Goal: Transaction & Acquisition: Subscribe to service/newsletter

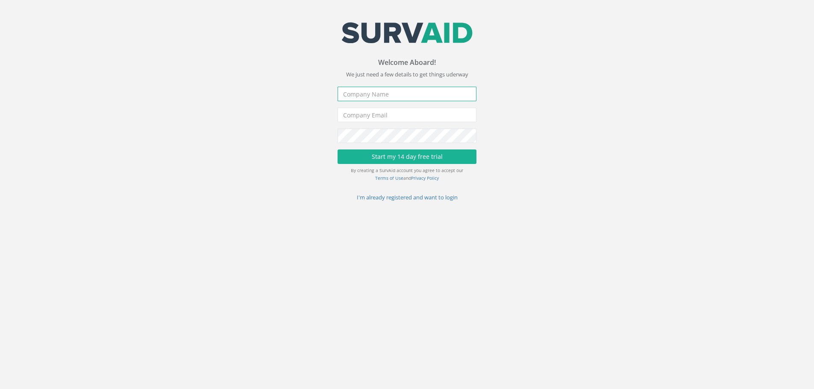
click at [378, 95] on input "text" at bounding box center [407, 94] width 139 height 15
type input "[PERSON_NAME] preene"
click at [383, 115] on input "email" at bounding box center [407, 115] width 139 height 15
type input "[EMAIL_ADDRESS][DOMAIN_NAME]"
click at [406, 151] on button "Start my 14 day free trial" at bounding box center [407, 157] width 139 height 15
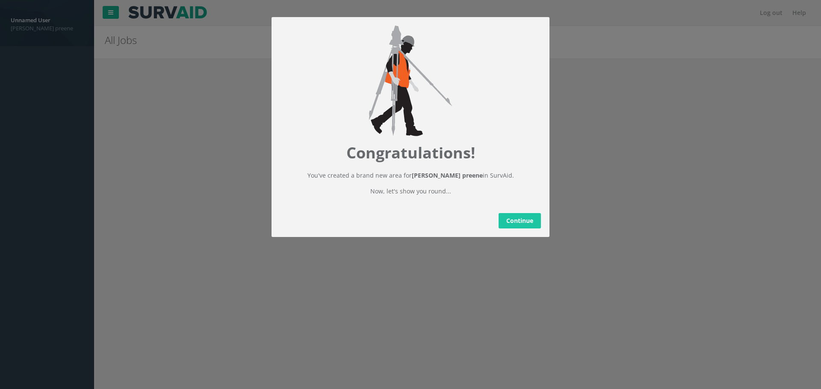
click at [517, 229] on link "Continue" at bounding box center [519, 220] width 42 height 15
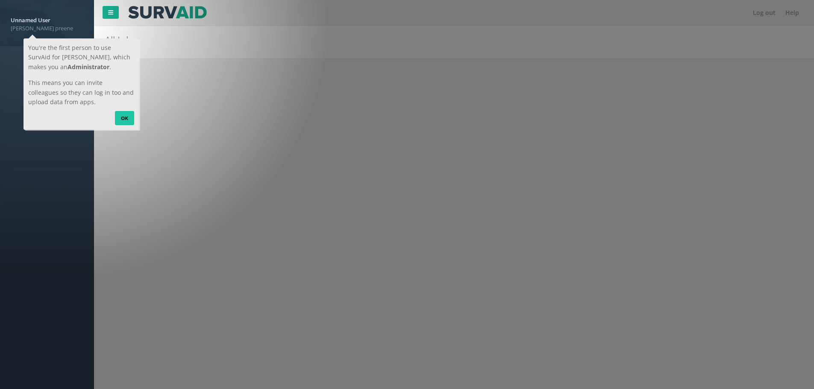
click at [115, 120] on link "OK" at bounding box center [124, 118] width 19 height 14
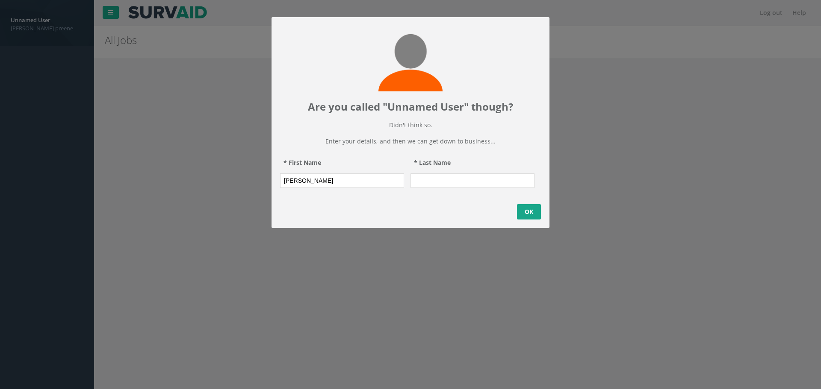
type input "[PERSON_NAME]"
type input "preene"
click at [527, 220] on link "OK" at bounding box center [529, 211] width 24 height 15
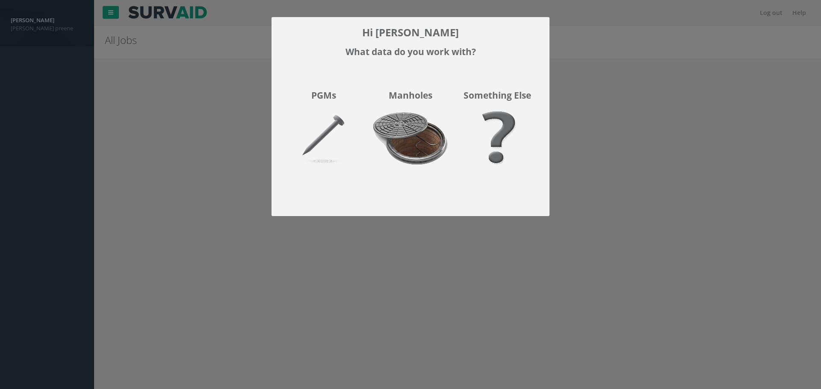
click at [413, 137] on img at bounding box center [410, 144] width 87 height 76
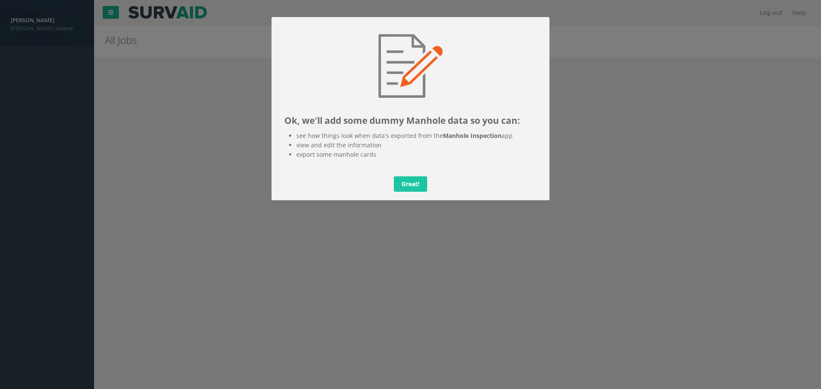
click at [406, 185] on link "Great!" at bounding box center [410, 184] width 33 height 15
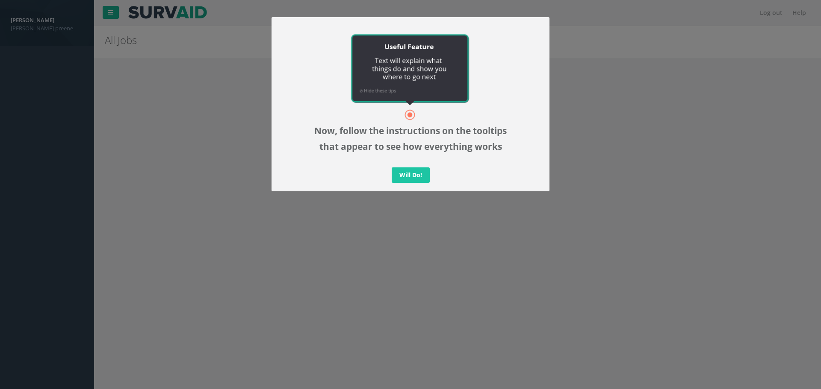
click at [407, 180] on link "Will Do!" at bounding box center [411, 175] width 38 height 15
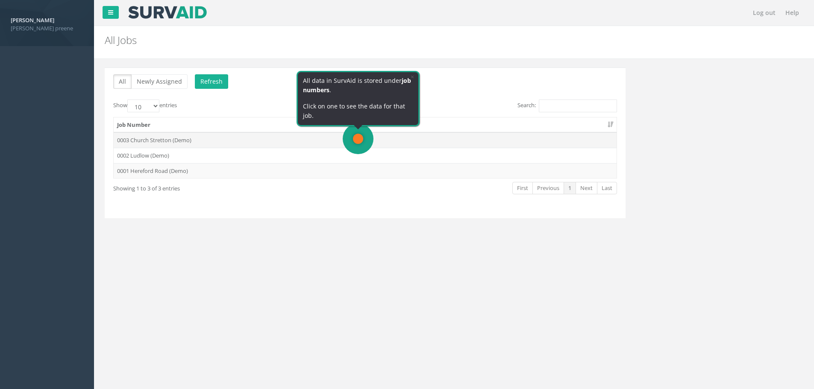
click at [306, 136] on td "0003 Church Stretton (Demo)" at bounding box center [365, 140] width 503 height 15
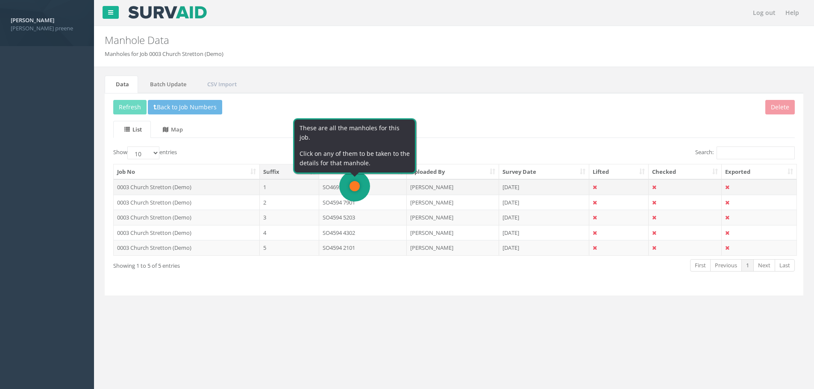
click at [309, 185] on td "1" at bounding box center [289, 187] width 59 height 15
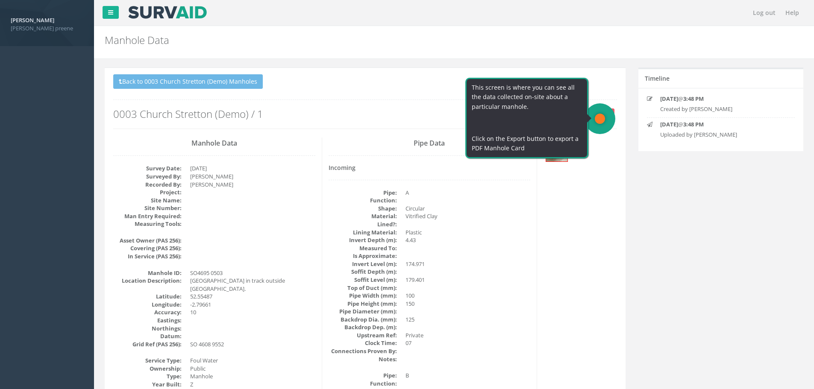
scroll to position [43, 0]
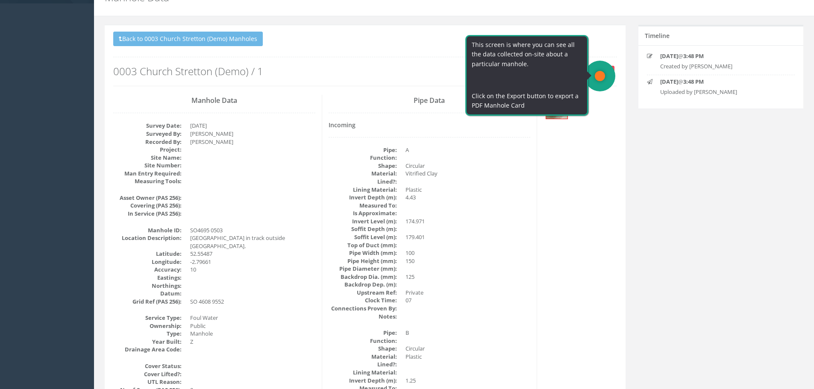
click at [604, 74] on button "Export" at bounding box center [600, 72] width 28 height 13
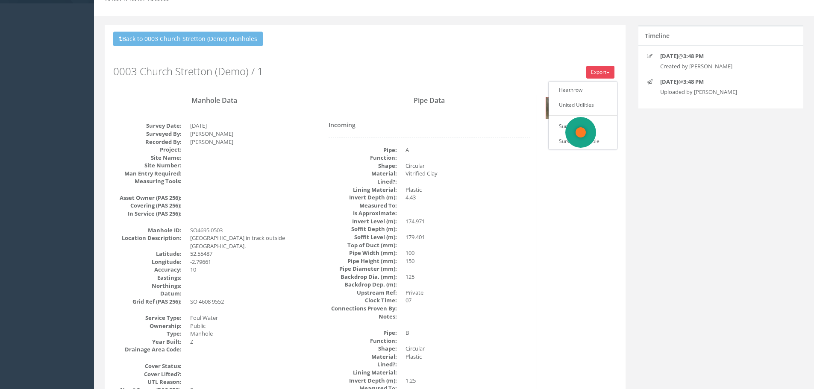
scroll to position [0, 0]
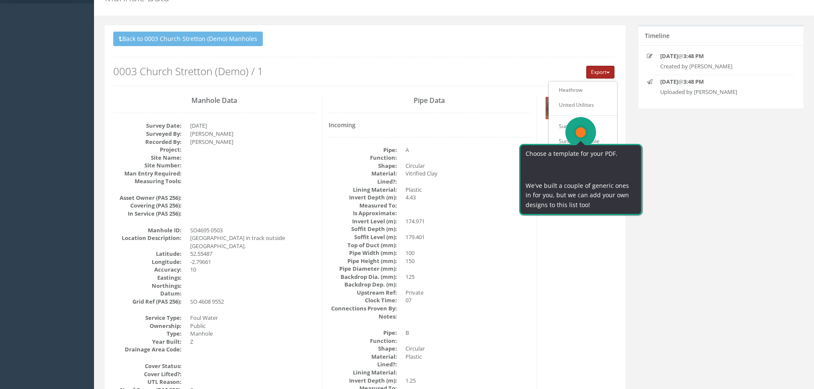
click at [608, 73] on span "button" at bounding box center [608, 73] width 3 height 2
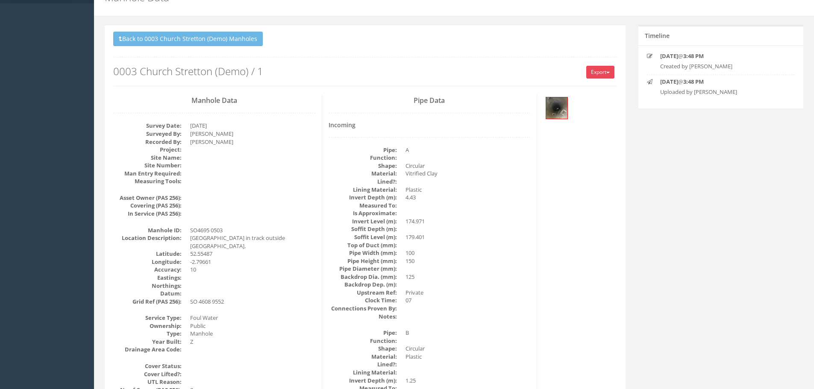
click at [608, 73] on span "button" at bounding box center [608, 73] width 3 height 2
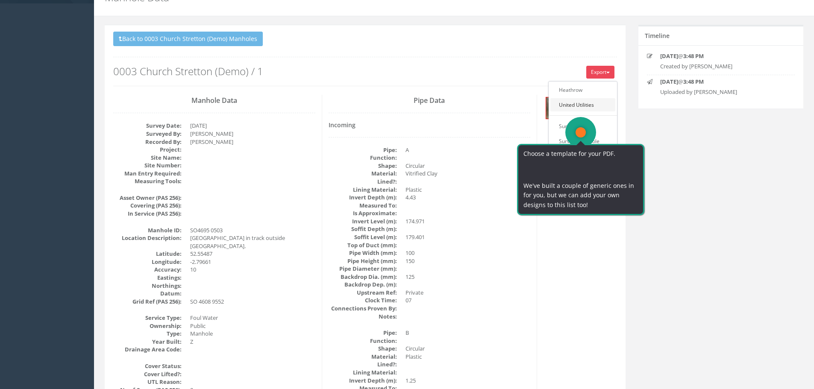
scroll to position [85, 0]
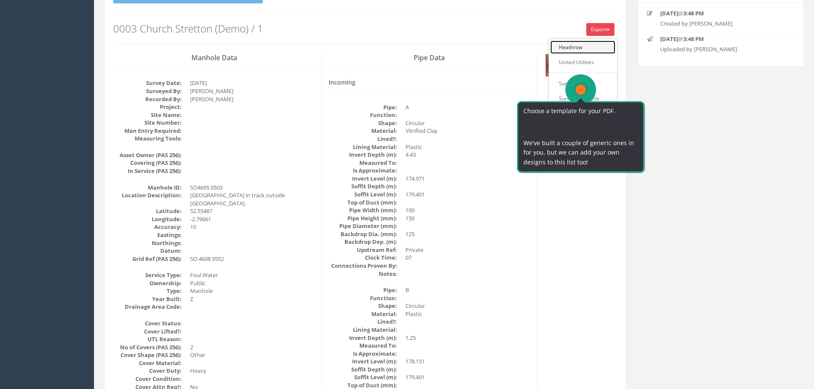
click at [569, 46] on link "Heathrow" at bounding box center [583, 47] width 65 height 13
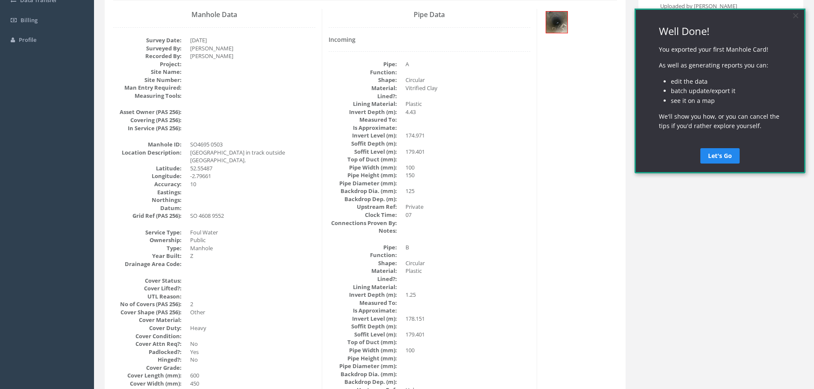
scroll to position [198, 0]
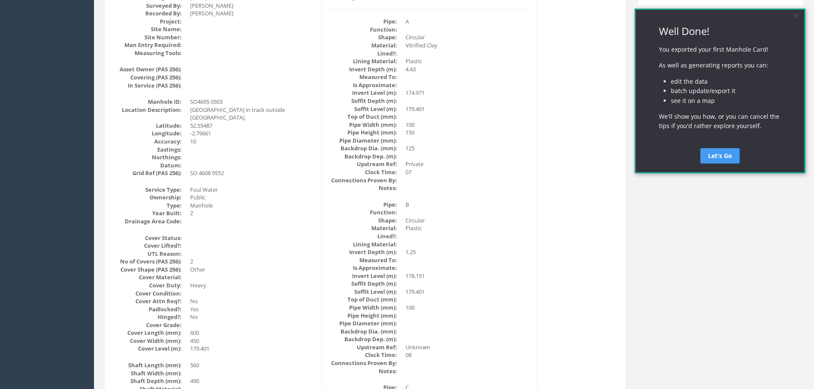
click at [720, 155] on link "Let's Go" at bounding box center [720, 155] width 39 height 15
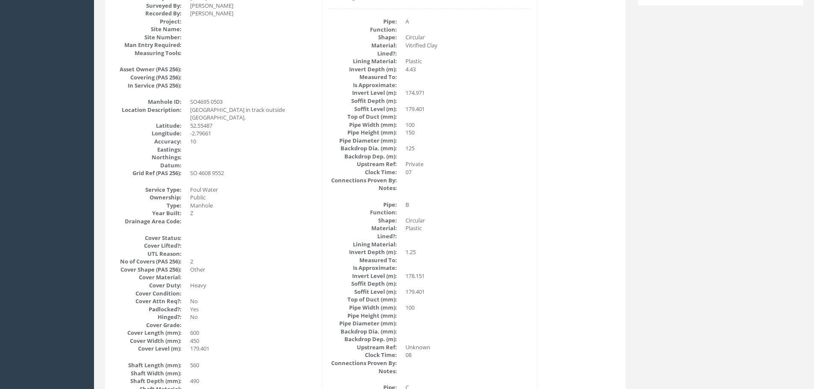
scroll to position [0, 0]
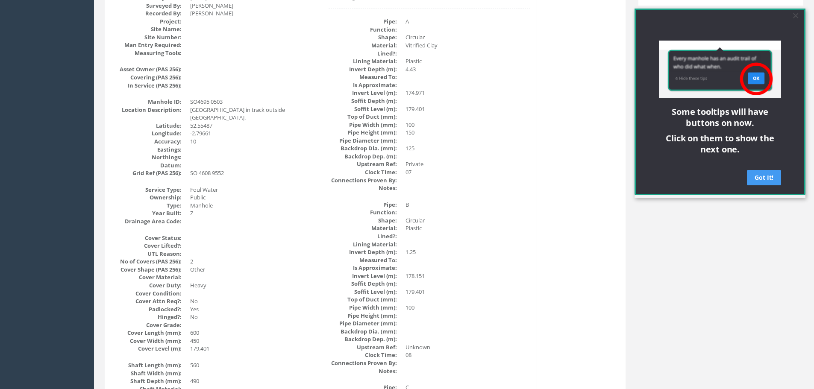
click at [769, 178] on link "Got It!" at bounding box center [764, 177] width 34 height 15
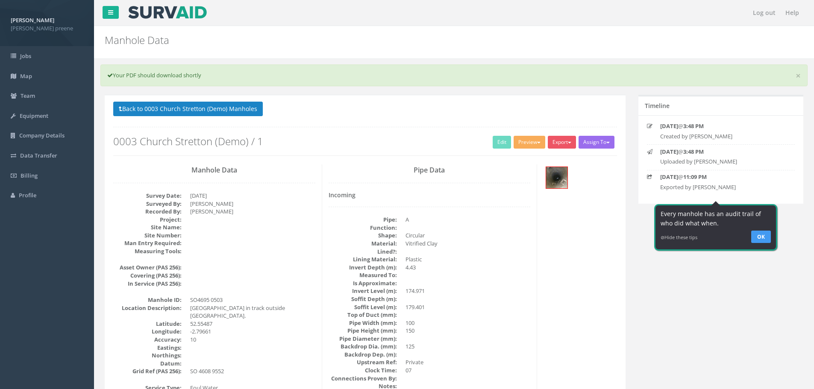
click at [756, 238] on link "OK" at bounding box center [761, 236] width 20 height 12
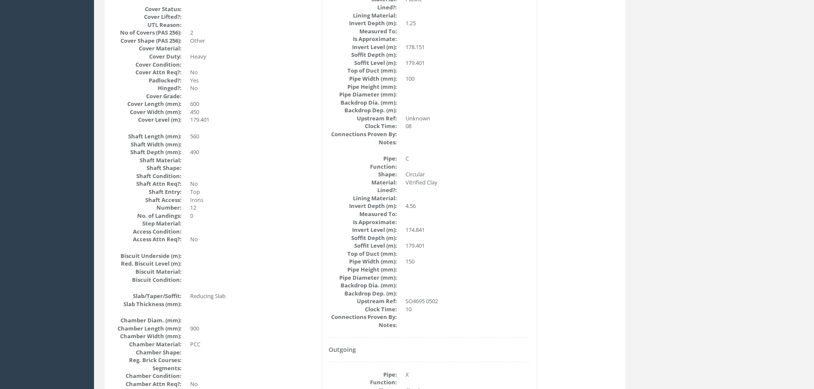
scroll to position [470, 0]
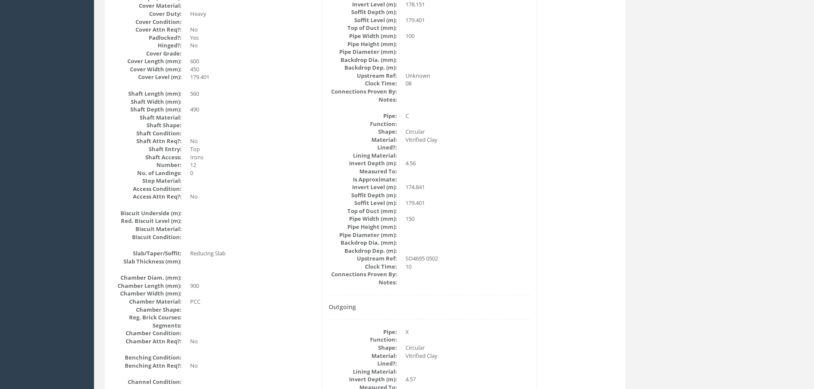
click at [165, 157] on dt "Shaft Access:" at bounding box center [147, 157] width 68 height 8
click at [210, 153] on dd "Irons" at bounding box center [252, 157] width 125 height 8
click at [196, 156] on dd "Irons" at bounding box center [252, 157] width 125 height 8
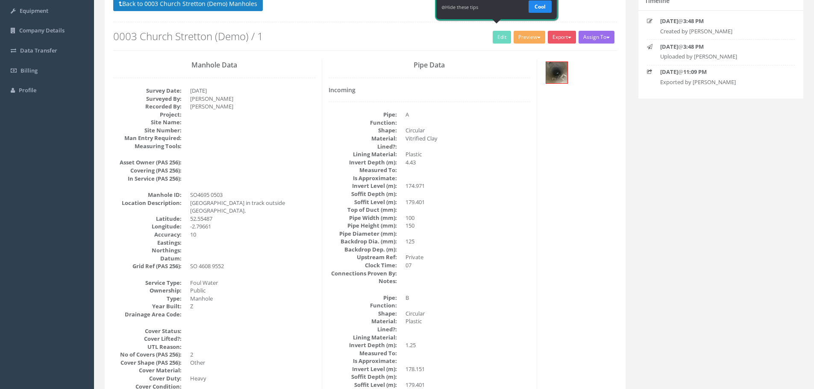
scroll to position [0, 0]
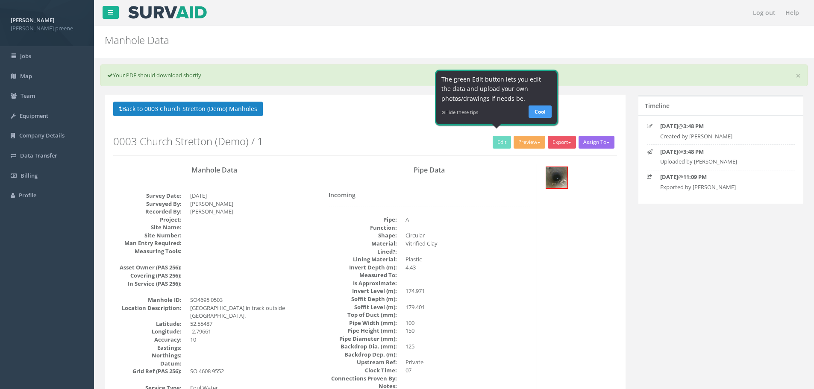
click at [531, 112] on link "Cool" at bounding box center [540, 111] width 23 height 12
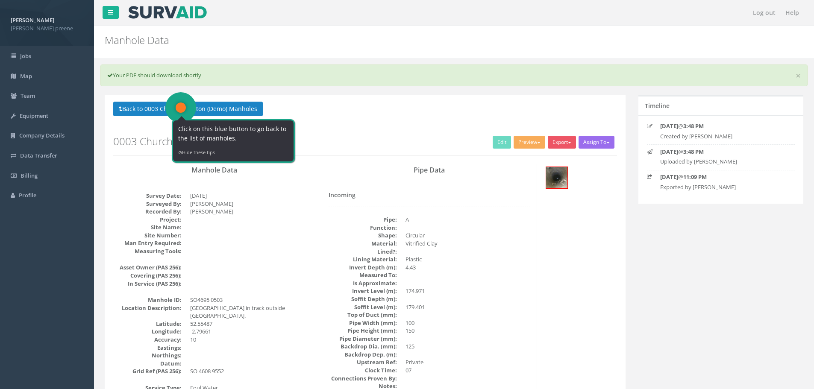
click at [231, 118] on div "Click on this blue button to go back to the list of manholes. ⊘ Hide these tips" at bounding box center [234, 137] width 126 height 51
click at [233, 109] on button "Back to 0003 Church Stretton (Demo) Manholes" at bounding box center [188, 109] width 150 height 15
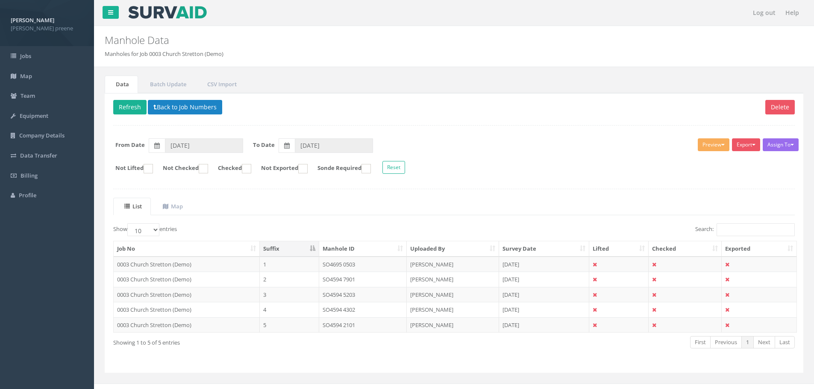
scroll to position [12, 0]
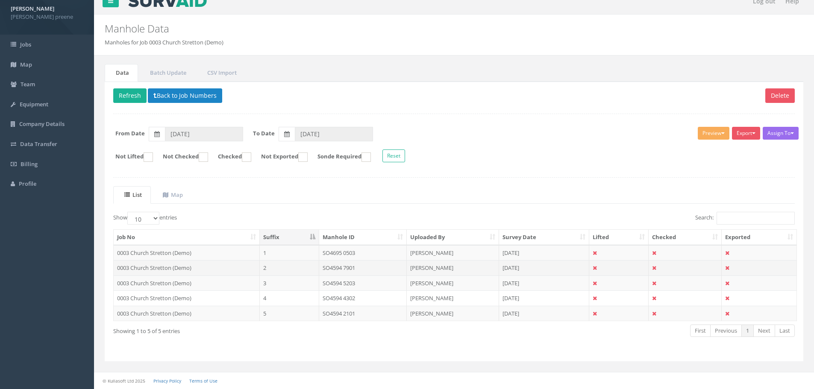
click at [153, 269] on td "0003 Church Stretton (Demo)" at bounding box center [187, 267] width 146 height 15
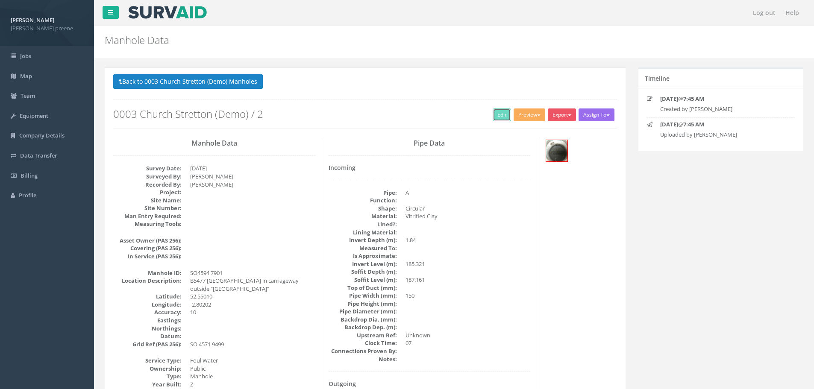
click at [500, 114] on link "Edit" at bounding box center [502, 115] width 18 height 13
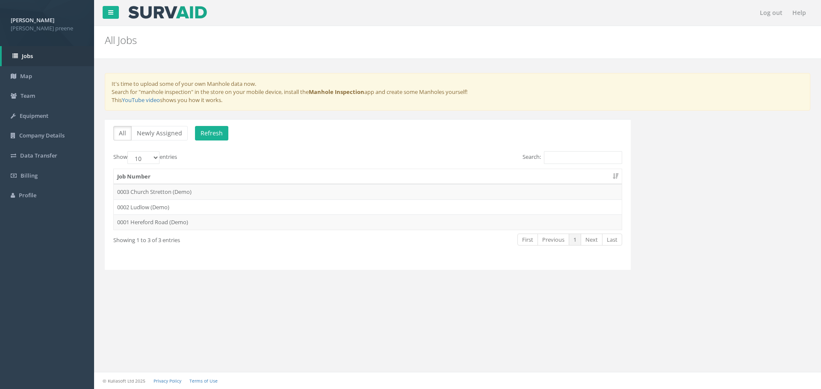
click at [745, 167] on div "All Newly Assigned Refresh Show 10 25 50 100 entries Search: Job Number 0003 Ch…" at bounding box center [457, 200] width 718 height 162
click at [27, 59] on span "Jobs" at bounding box center [27, 56] width 11 height 8
click at [65, 97] on link "Team" at bounding box center [47, 96] width 94 height 20
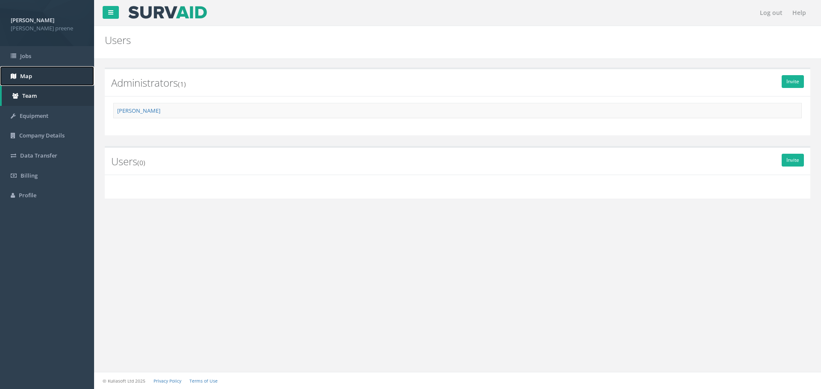
click at [25, 79] on span "Map" at bounding box center [26, 76] width 12 height 8
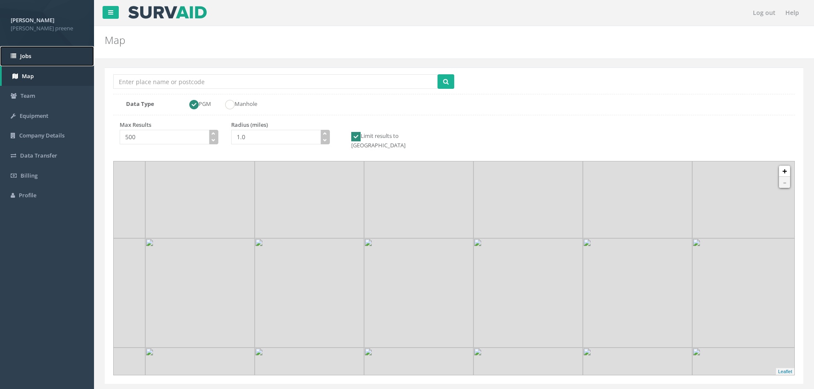
click at [28, 56] on span "Jobs" at bounding box center [25, 56] width 11 height 8
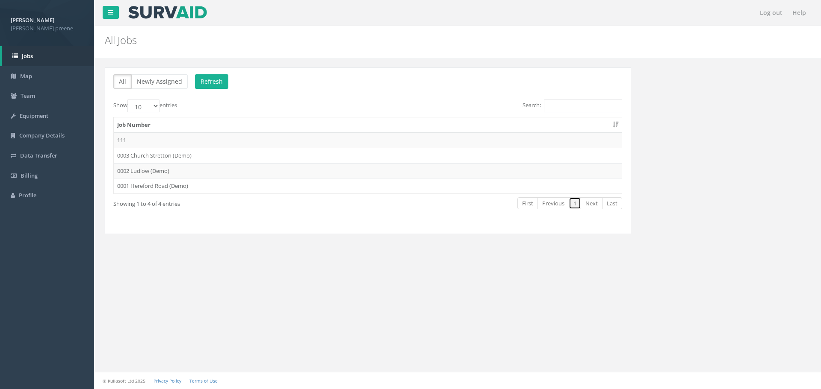
click at [575, 206] on link "1" at bounding box center [574, 203] width 12 height 12
click at [212, 84] on button "Refresh" at bounding box center [211, 81] width 33 height 15
click at [199, 141] on td "111" at bounding box center [368, 140] width 508 height 15
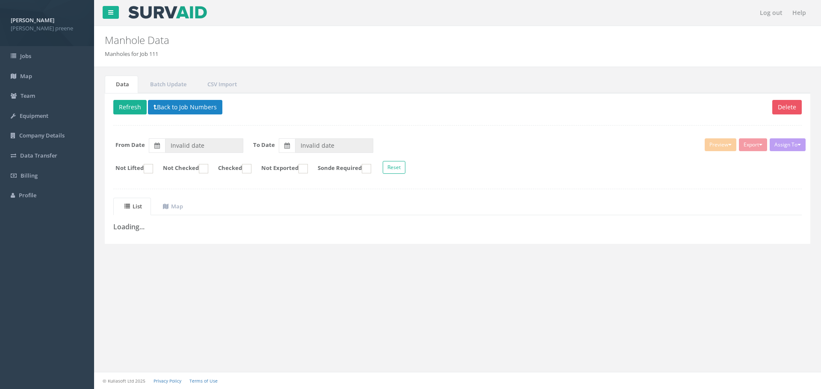
type input "[DATE]"
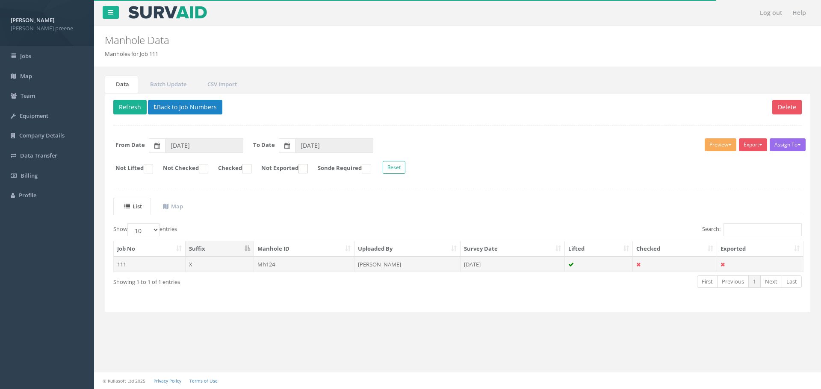
click at [252, 266] on td "X" at bounding box center [220, 264] width 68 height 15
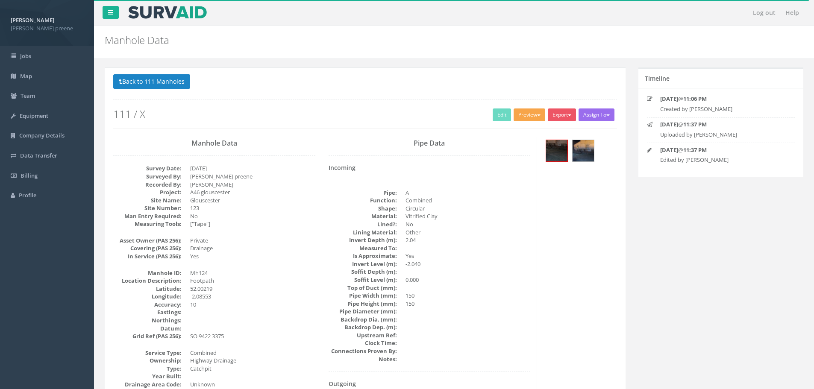
click at [519, 118] on button "Preview" at bounding box center [530, 115] width 32 height 13
click at [522, 128] on link "Heathrow" at bounding box center [513, 132] width 65 height 13
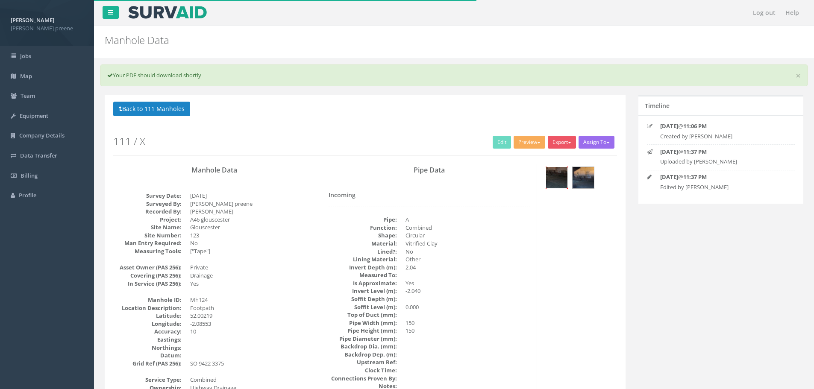
click at [557, 181] on img at bounding box center [556, 177] width 21 height 21
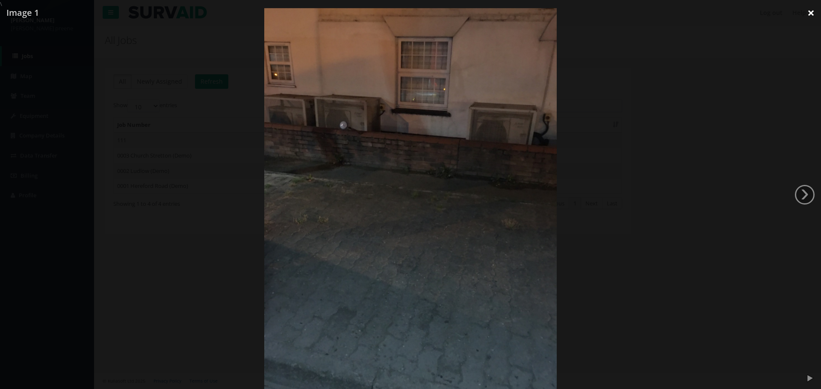
click at [807, 17] on link "×" at bounding box center [811, 13] width 20 height 26
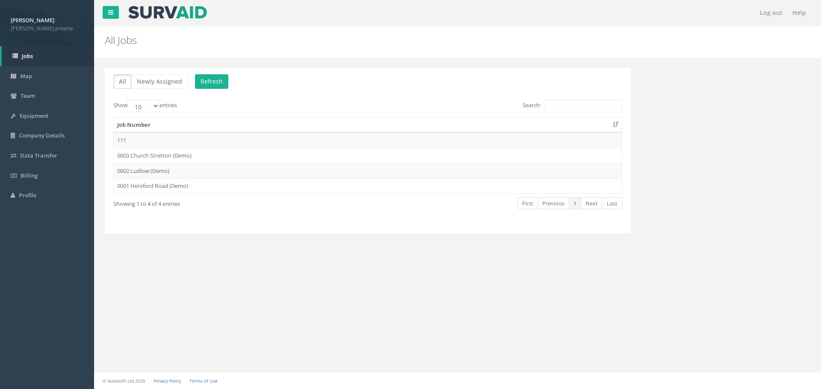
click at [173, 144] on td "111" at bounding box center [368, 140] width 508 height 15
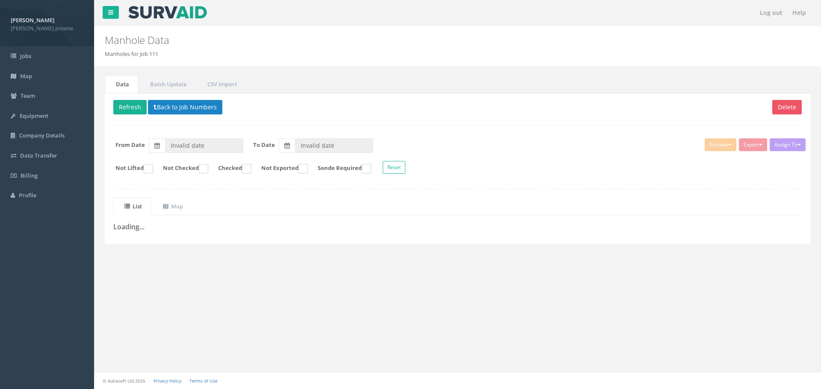
type input "[DATE]"
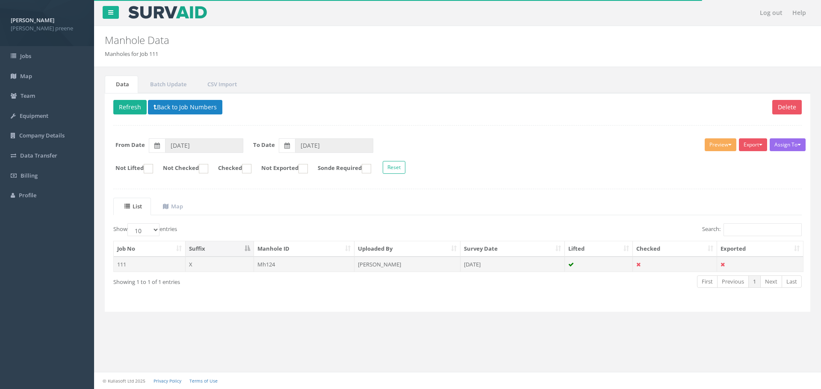
click at [174, 268] on td "111" at bounding box center [150, 264] width 72 height 15
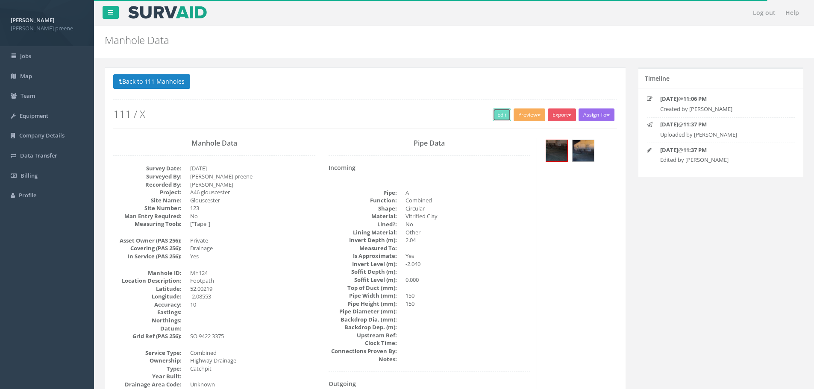
click at [501, 115] on link "Edit" at bounding box center [502, 115] width 18 height 13
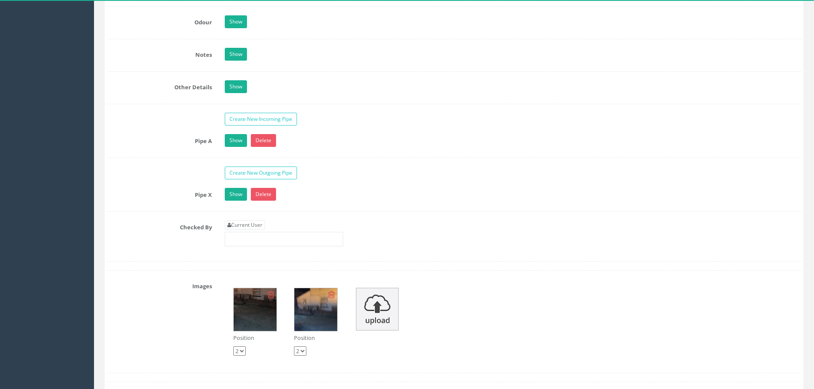
scroll to position [1325, 0]
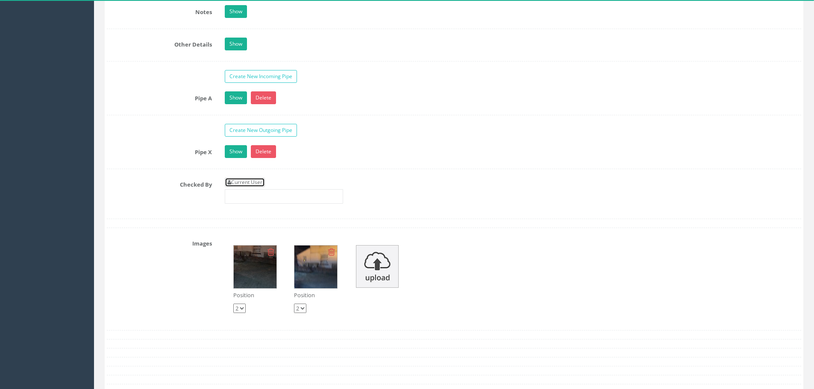
click at [253, 182] on link "Current User" at bounding box center [245, 182] width 40 height 9
type input "[PERSON_NAME]"
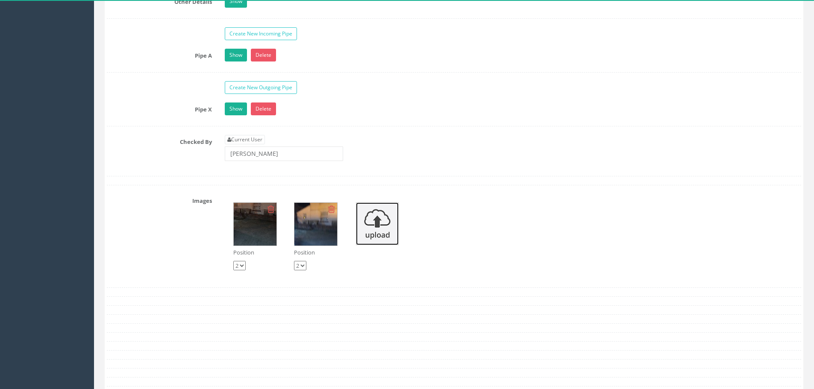
click at [386, 223] on img at bounding box center [377, 224] width 43 height 43
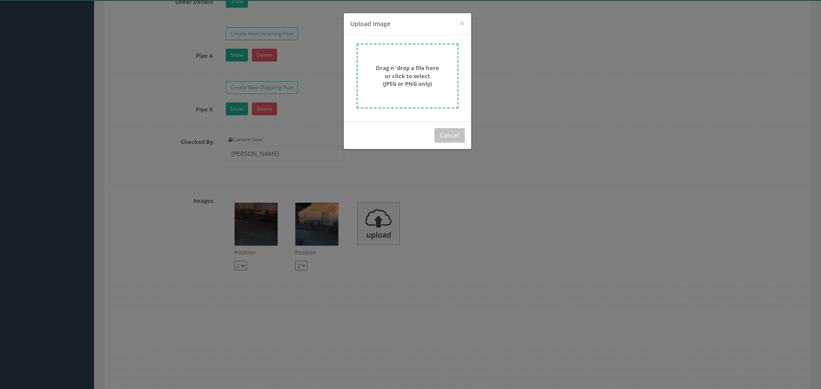
drag, startPoint x: 313, startPoint y: 240, endPoint x: 405, endPoint y: 86, distance: 178.9
click at [419, 49] on div "× Close Upload Image Drag n' drop a file here or click to select (JPEG or PNG o…" at bounding box center [410, 194] width 821 height 389
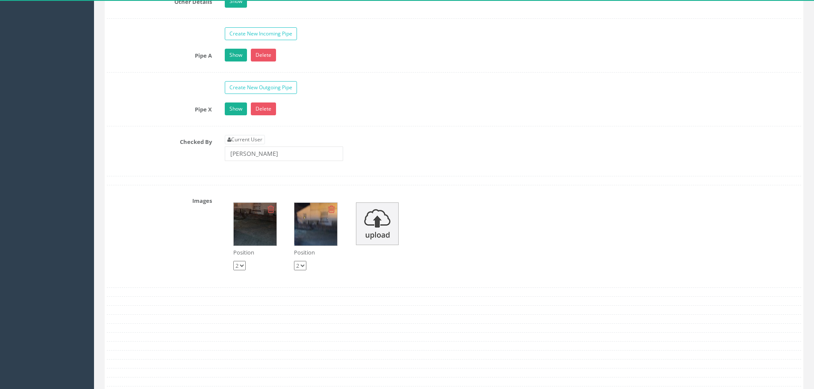
click at [241, 268] on select "1 2" at bounding box center [239, 265] width 12 height 9
select select "string:1"
click at [233, 261] on select "1 2" at bounding box center [239, 265] width 12 height 9
click at [303, 267] on select "1 2" at bounding box center [300, 265] width 12 height 9
click at [294, 261] on select "1 2" at bounding box center [300, 265] width 12 height 9
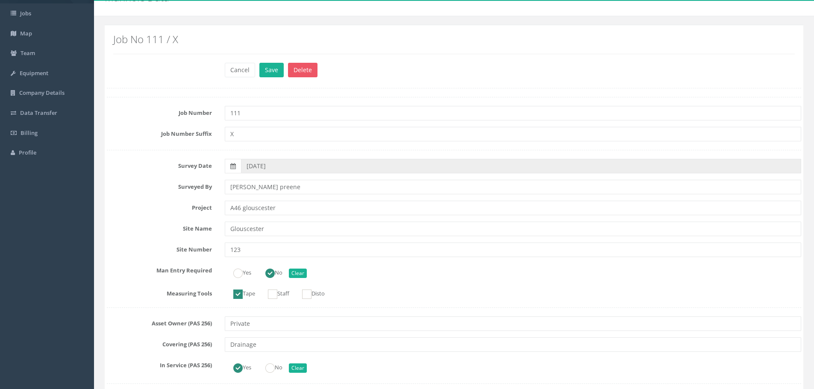
scroll to position [0, 0]
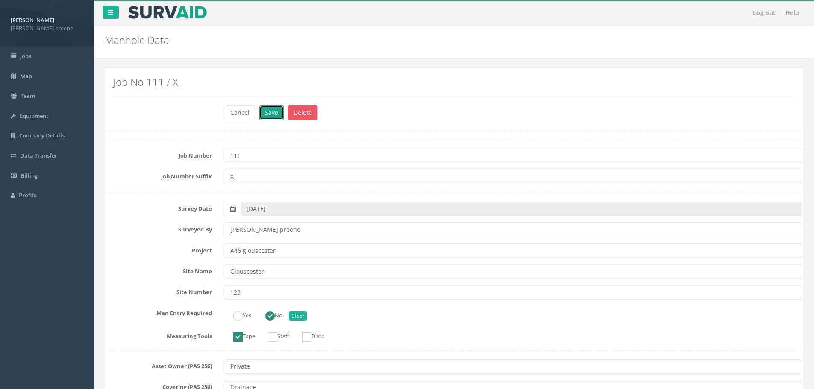
click at [264, 117] on button "Save" at bounding box center [271, 113] width 24 height 15
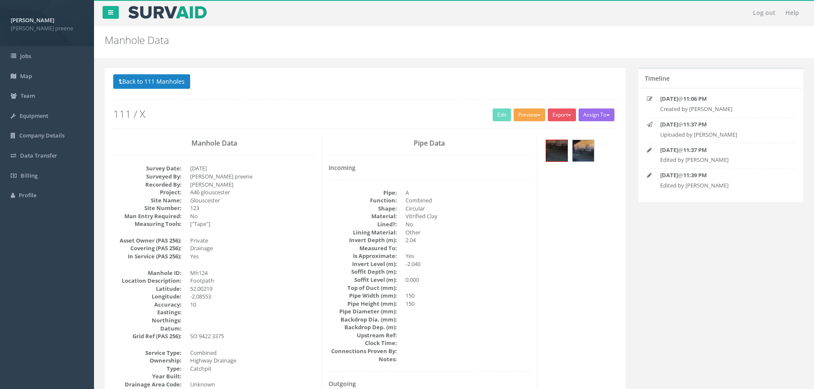
click at [537, 118] on button "Preview" at bounding box center [530, 115] width 32 height 13
click at [531, 88] on p "Back to 111 Manholes Back to Map" at bounding box center [365, 82] width 504 height 17
click at [557, 119] on button "Export" at bounding box center [562, 115] width 28 height 13
click at [554, 136] on link "Heathrow" at bounding box center [544, 132] width 65 height 13
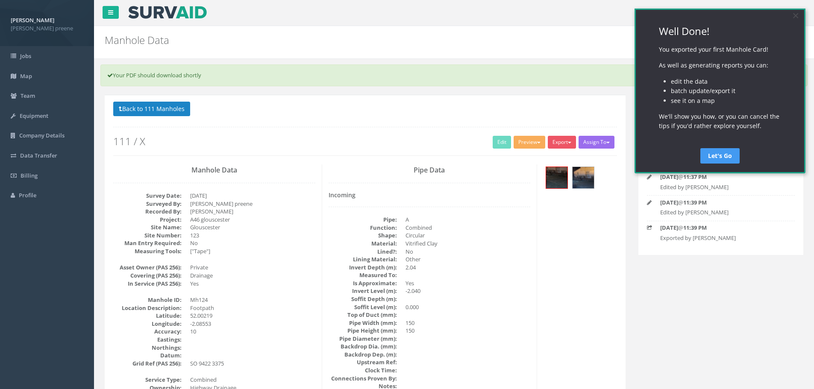
click at [706, 157] on link "Let's Go" at bounding box center [720, 155] width 39 height 15
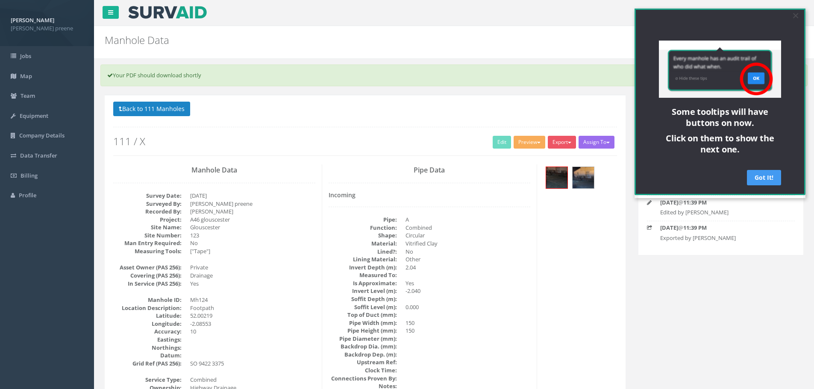
click at [773, 180] on link "Got It!" at bounding box center [764, 177] width 34 height 15
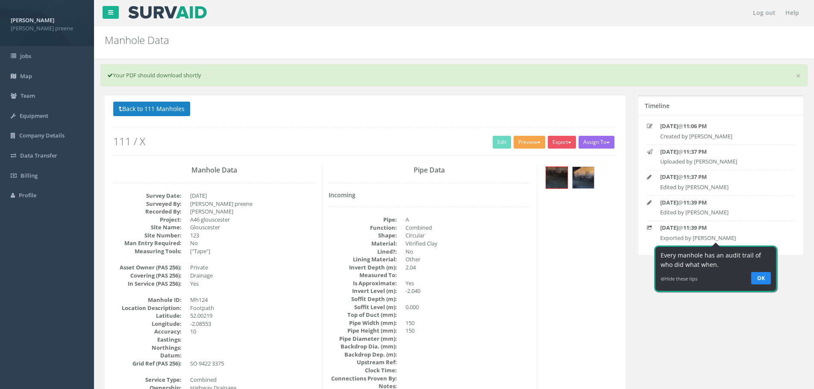
click at [530, 140] on button "Preview" at bounding box center [530, 142] width 32 height 13
click at [522, 195] on link "SurvAid IC" at bounding box center [513, 196] width 65 height 13
click at [534, 144] on button "Preview" at bounding box center [530, 142] width 32 height 13
click at [527, 173] on link "United Utilities" at bounding box center [513, 174] width 65 height 13
click at [536, 141] on button "Preview" at bounding box center [530, 142] width 32 height 13
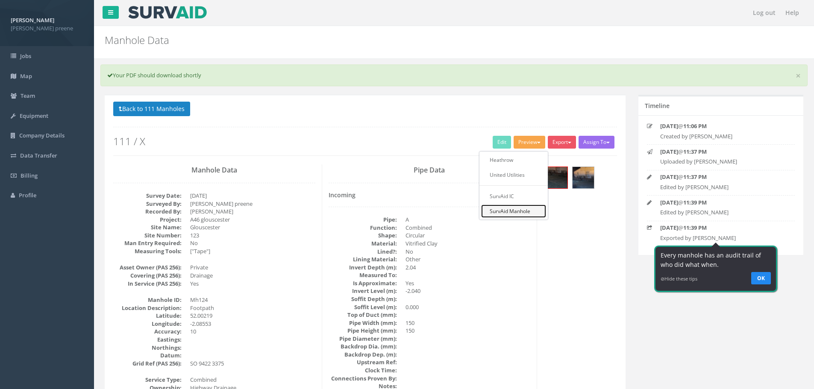
click at [522, 212] on link "SurvAid Manhole" at bounding box center [513, 211] width 65 height 13
click at [765, 277] on link "OK" at bounding box center [761, 278] width 20 height 12
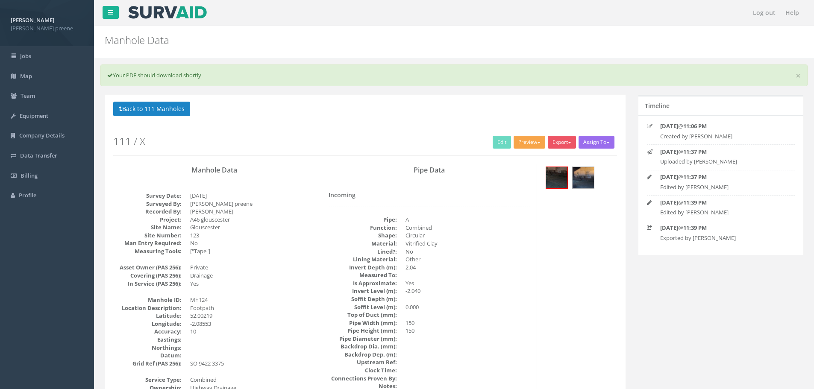
click at [538, 145] on button "Preview" at bounding box center [530, 142] width 32 height 13
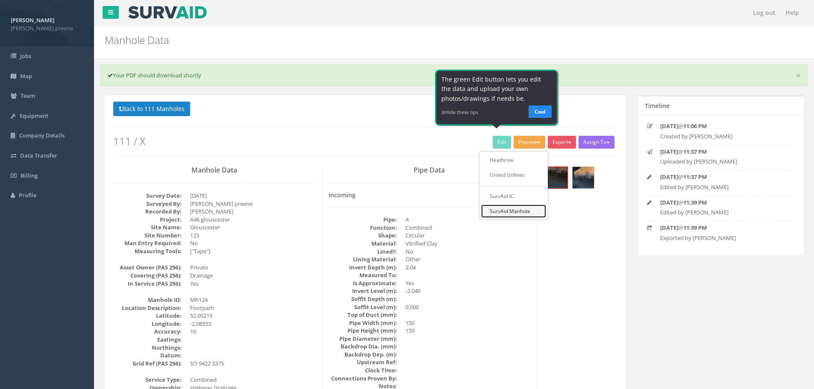
click at [524, 211] on link "SurvAid Manhole" at bounding box center [513, 211] width 65 height 13
drag, startPoint x: 1010, startPoint y: 150, endPoint x: 539, endPoint y: 113, distance: 472.8
click at [539, 113] on link "Cool" at bounding box center [540, 111] width 23 height 12
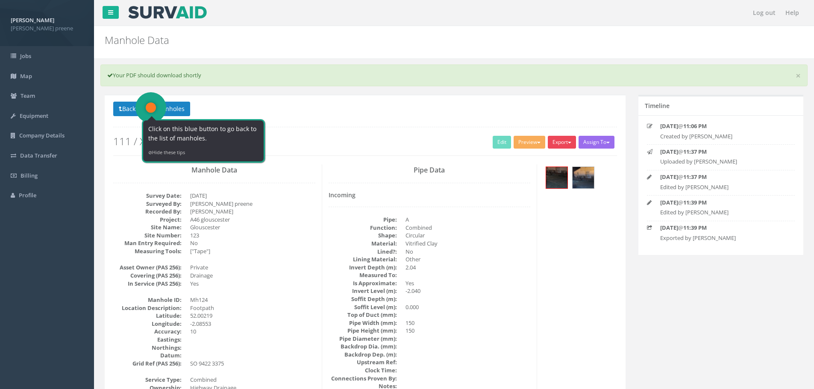
click at [566, 145] on button "Export" at bounding box center [562, 142] width 28 height 13
click at [557, 212] on link "SurvAid Manhole" at bounding box center [544, 211] width 65 height 13
click at [18, 21] on strong "[PERSON_NAME]" at bounding box center [33, 20] width 44 height 8
click at [33, 16] on span "[PERSON_NAME] preene [PERSON_NAME] preene" at bounding box center [47, 23] width 73 height 18
click at [34, 19] on strong "[PERSON_NAME]" at bounding box center [33, 20] width 44 height 8
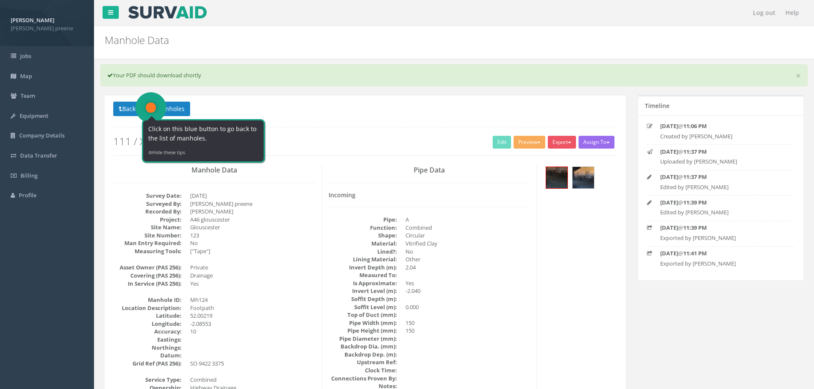
click at [34, 19] on strong "[PERSON_NAME]" at bounding box center [33, 20] width 44 height 8
click at [34, 18] on strong "[PERSON_NAME]" at bounding box center [33, 20] width 44 height 8
click at [39, 194] on link "Profile" at bounding box center [47, 196] width 94 height 20
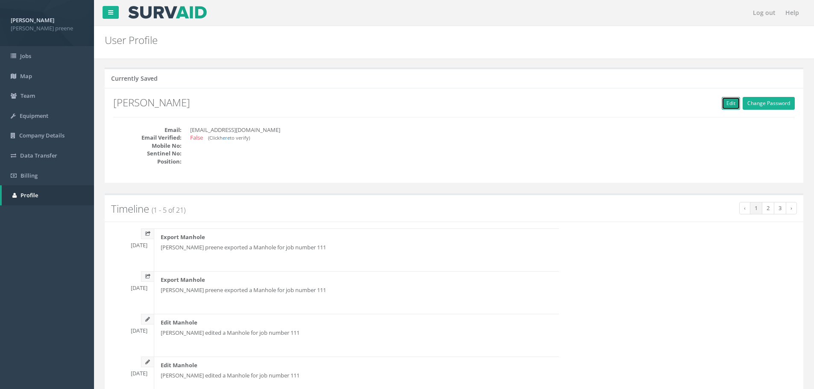
click at [726, 106] on link "Edit" at bounding box center [731, 103] width 18 height 13
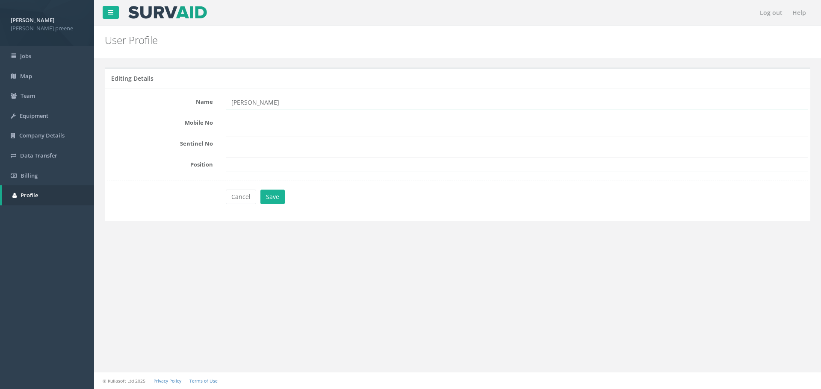
drag, startPoint x: 275, startPoint y: 107, endPoint x: 227, endPoint y: 100, distance: 49.3
click at [227, 100] on input "[PERSON_NAME]" at bounding box center [517, 102] width 582 height 15
type input "IRM Group"
click at [278, 198] on button "Save" at bounding box center [272, 197] width 24 height 15
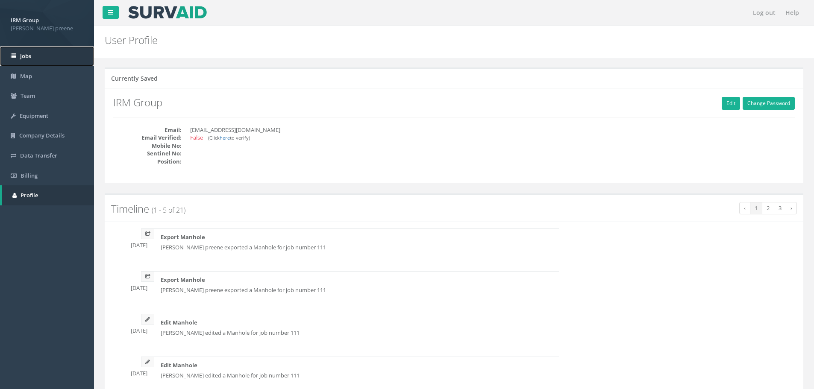
click at [34, 53] on link "Jobs" at bounding box center [47, 56] width 94 height 20
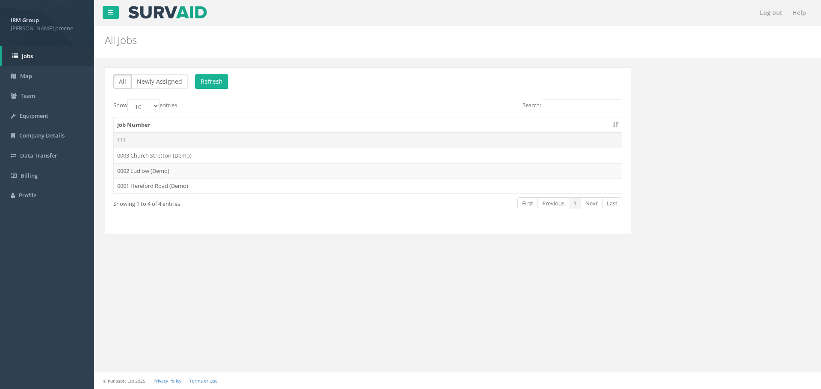
click at [159, 143] on td "111" at bounding box center [368, 140] width 508 height 15
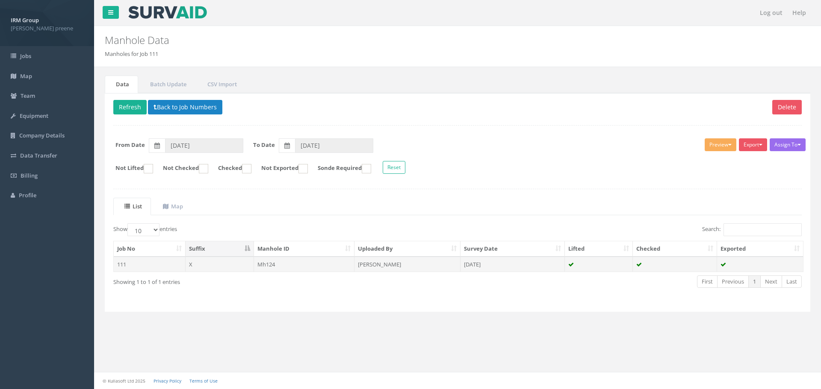
click at [320, 262] on td "Mh124" at bounding box center [304, 264] width 101 height 15
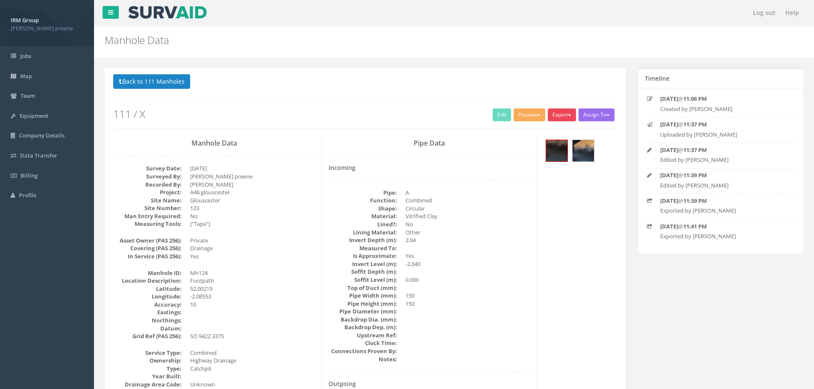
click at [565, 116] on button "Export" at bounding box center [562, 115] width 28 height 13
click at [558, 185] on link "SurvAid Manhole" at bounding box center [544, 183] width 65 height 13
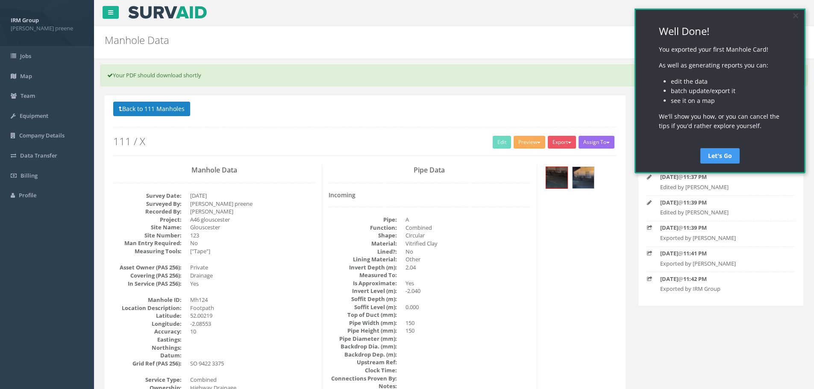
click at [718, 158] on link "Let's Go" at bounding box center [720, 155] width 39 height 15
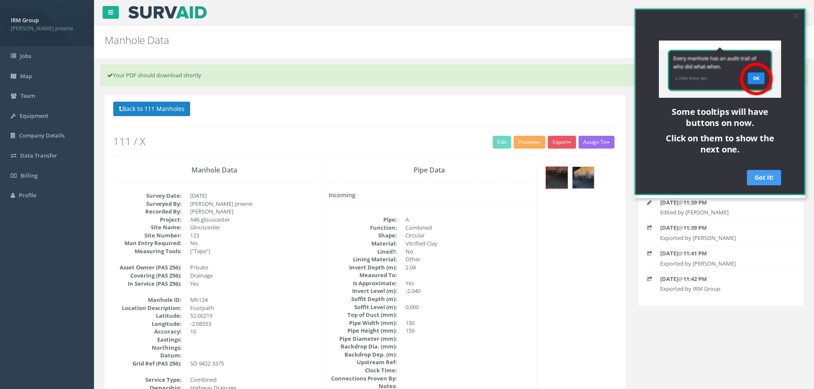
click at [751, 179] on link "Got It!" at bounding box center [764, 177] width 34 height 15
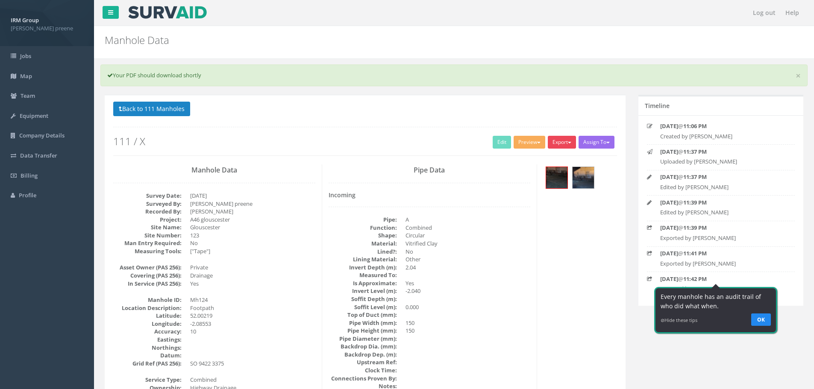
click at [565, 144] on button "Export" at bounding box center [562, 142] width 28 height 13
click at [554, 212] on link "SurvAid Manhole" at bounding box center [544, 211] width 65 height 13
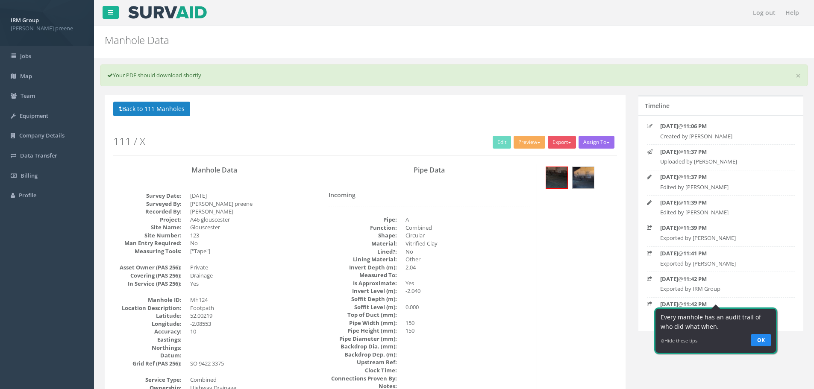
click at [620, 80] on div "× Your PDF should download shortly" at bounding box center [453, 76] width 707 height 22
click at [554, 144] on button "Export" at bounding box center [562, 142] width 28 height 13
click at [549, 212] on link "SurvAid Manhole" at bounding box center [544, 211] width 65 height 13
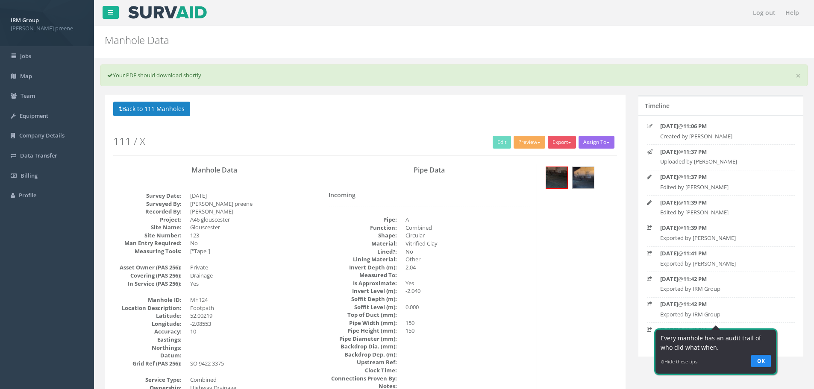
click at [20, 19] on strong "IRM Group" at bounding box center [25, 20] width 28 height 8
click at [29, 52] on span "Jobs" at bounding box center [25, 56] width 11 height 8
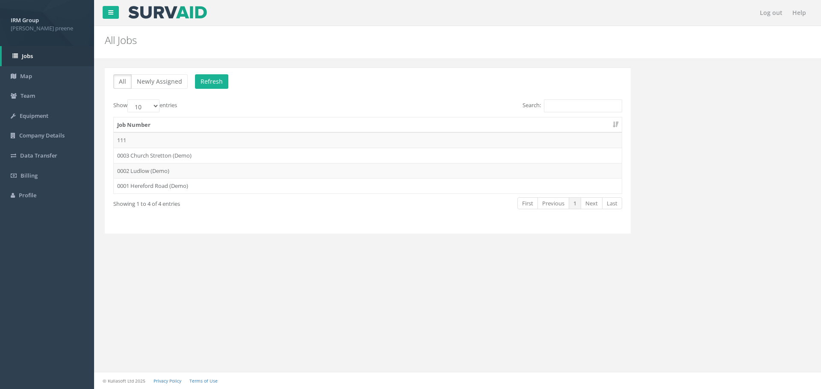
click at [18, 21] on strong "IRM Group" at bounding box center [25, 20] width 28 height 8
click at [24, 196] on span "Profile" at bounding box center [28, 195] width 18 height 8
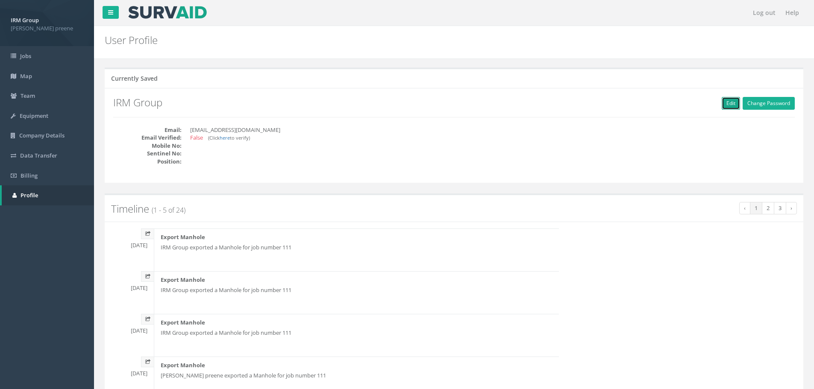
click at [724, 103] on link "Edit" at bounding box center [731, 103] width 18 height 13
type input "IRM Group"
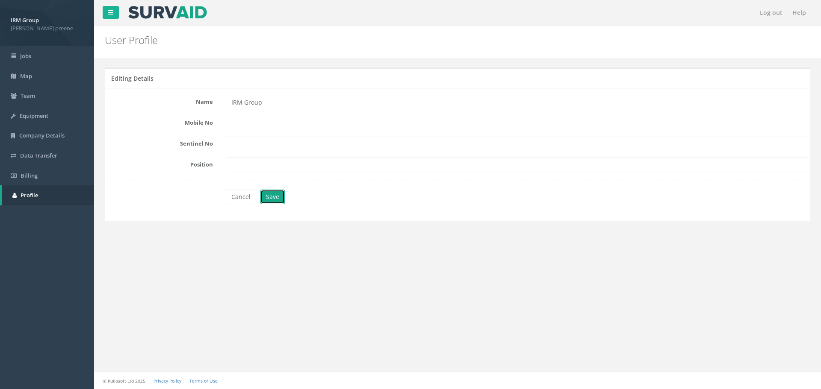
click at [272, 199] on button "Save" at bounding box center [272, 197] width 24 height 15
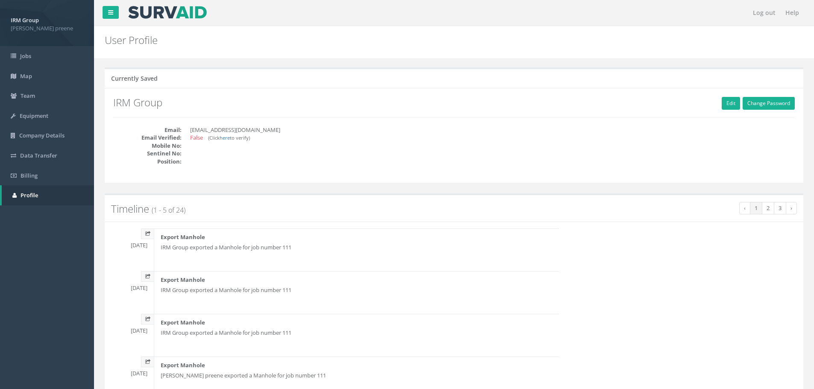
click at [228, 41] on h2 "User Profile" at bounding box center [395, 40] width 580 height 11
click at [45, 176] on link "Billing" at bounding box center [47, 176] width 94 height 20
